Goal: Find specific page/section: Find specific page/section

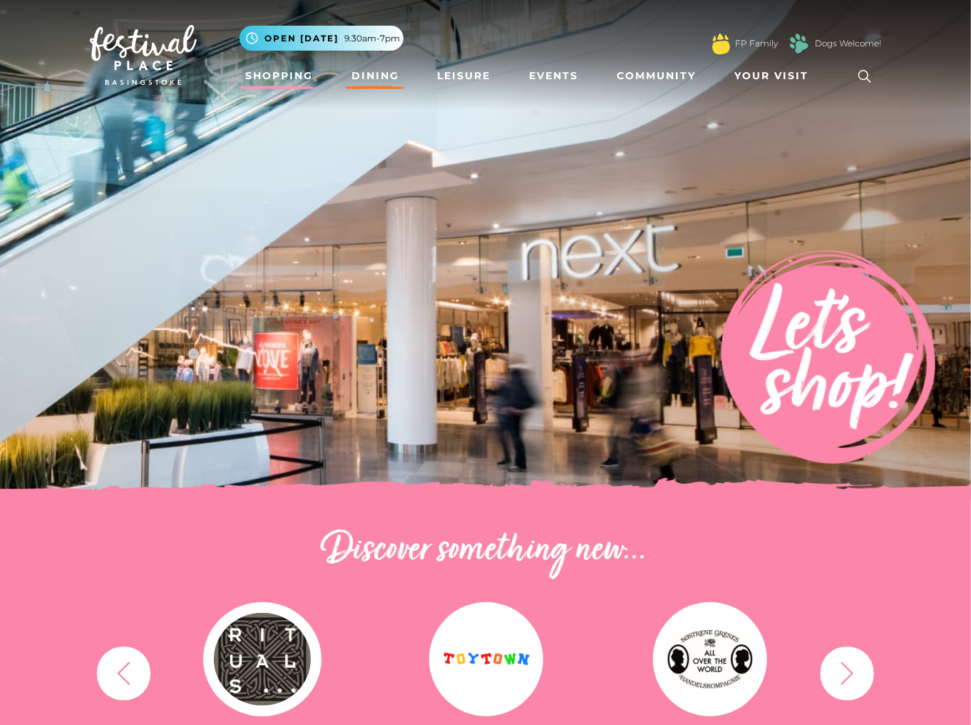
click at [383, 71] on link "Dining" at bounding box center [375, 76] width 59 height 26
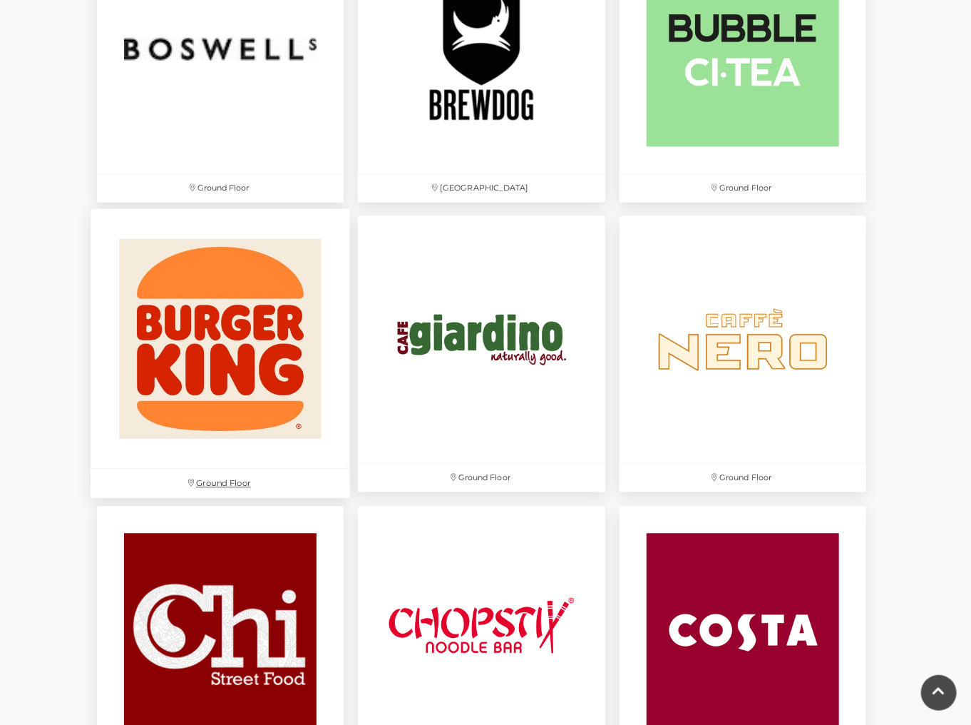
scroll to position [1312, 0]
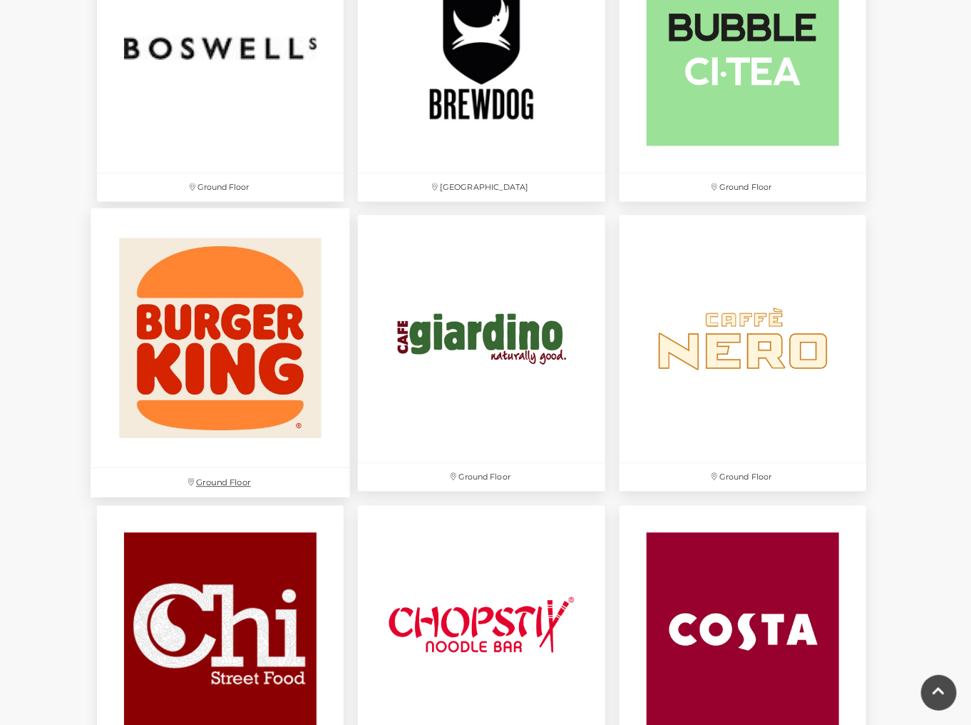
click at [254, 323] on img at bounding box center [221, 338] width 260 height 260
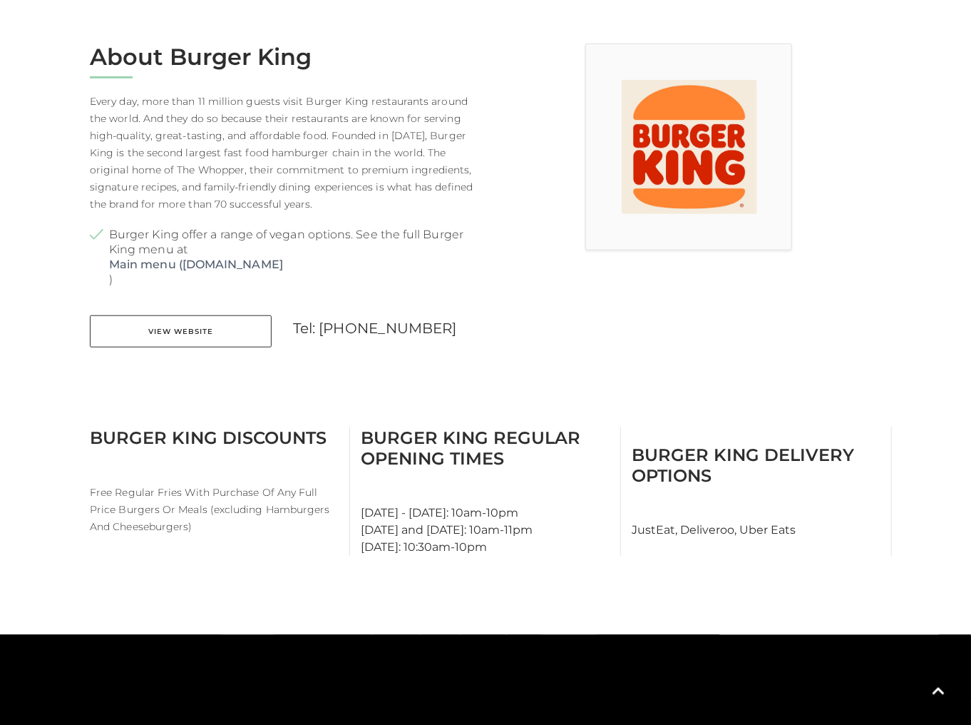
scroll to position [513, 0]
